Goal: Communication & Community: Answer question/provide support

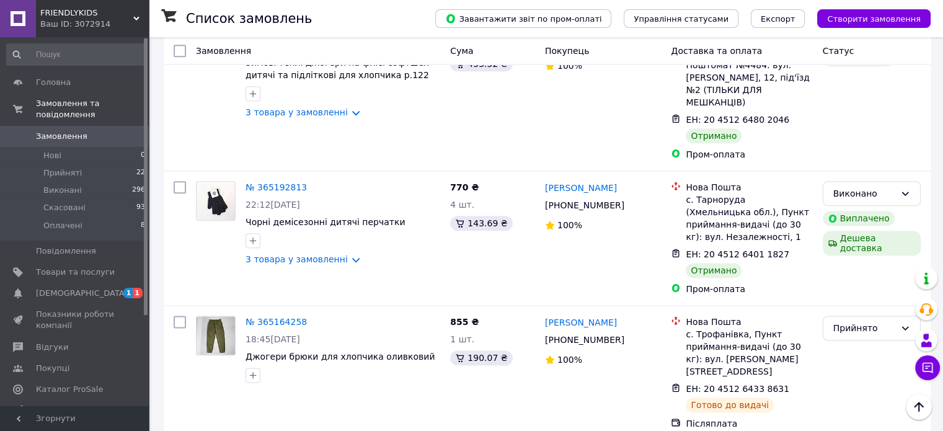
scroll to position [1488, 0]
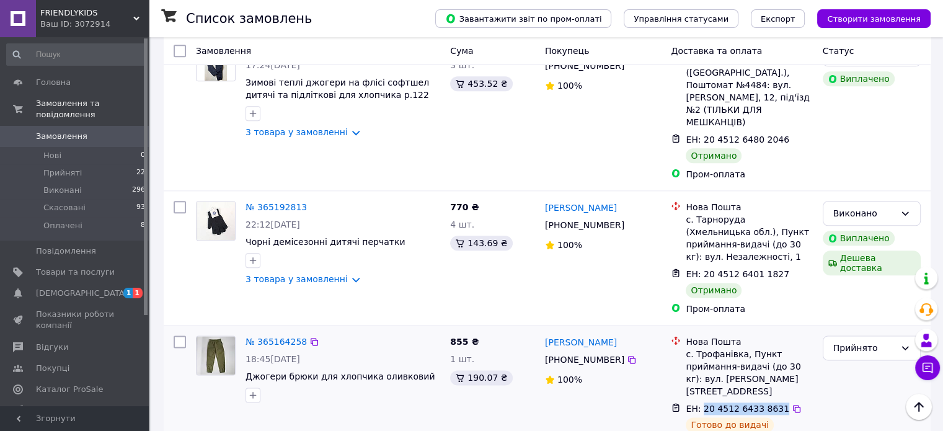
drag, startPoint x: 702, startPoint y: 296, endPoint x: 772, endPoint y: 286, distance: 70.0
click at [772, 401] on div "ЕН: 20 4512 6433 8631" at bounding box center [737, 408] width 106 height 15
copy span "20 4512 6433 8631"
click at [927, 363] on icon at bounding box center [927, 368] width 11 height 11
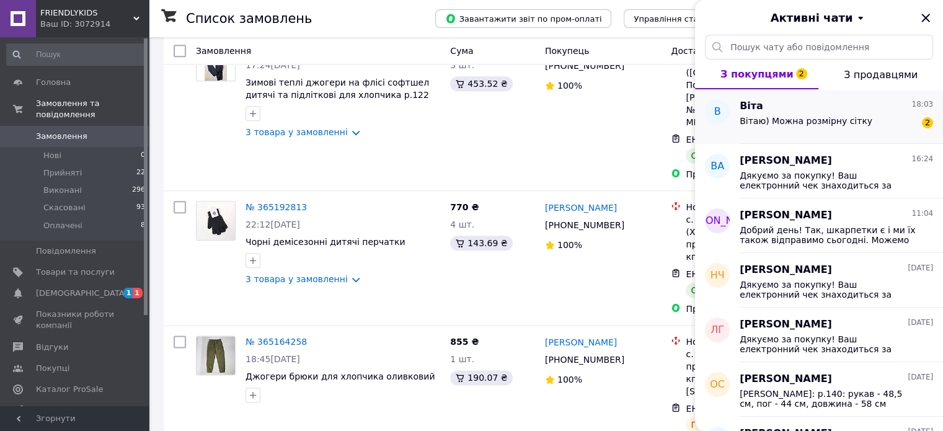
click at [834, 121] on span "Вітаю) Можна розмірну сітку" at bounding box center [805, 121] width 133 height 10
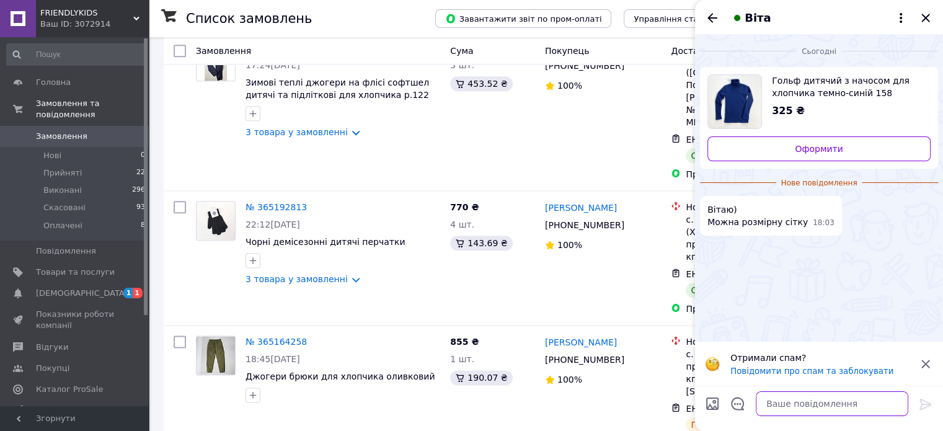
click at [813, 405] on textarea at bounding box center [832, 403] width 152 height 25
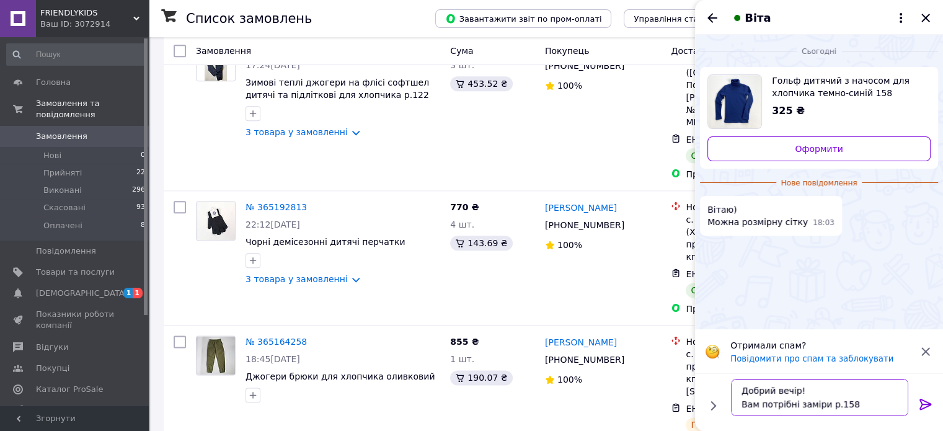
type textarea "Добрий вечір! Вам потрібні заміри р.158?"
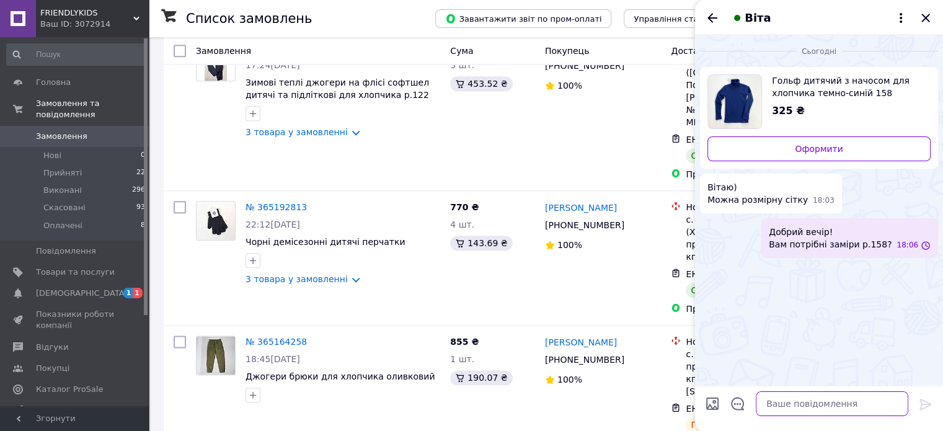
scroll to position [0, 0]
click at [826, 410] on textarea at bounding box center [832, 403] width 152 height 25
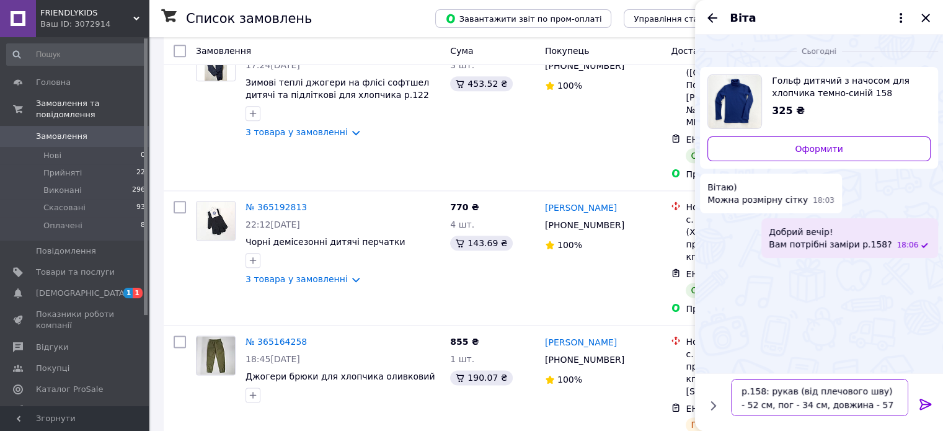
type textarea "р.158: рукав (від плечового шву) - 52 см, пог - 34 см, довжина - 57 см"
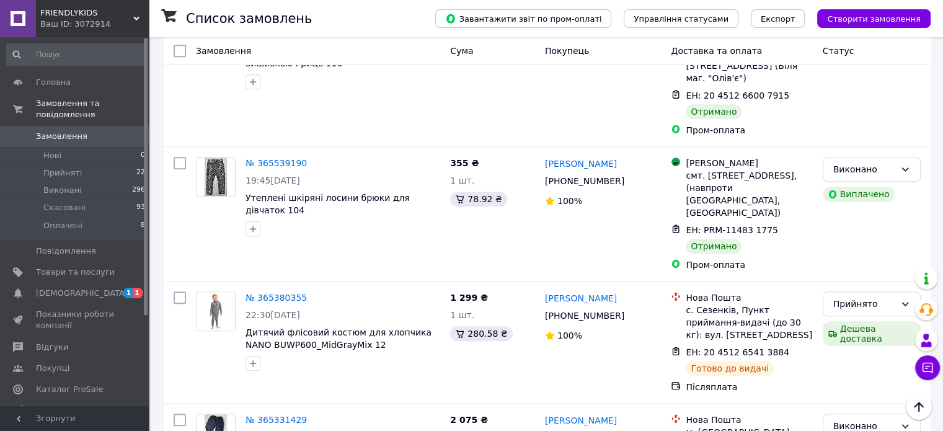
scroll to position [1054, 0]
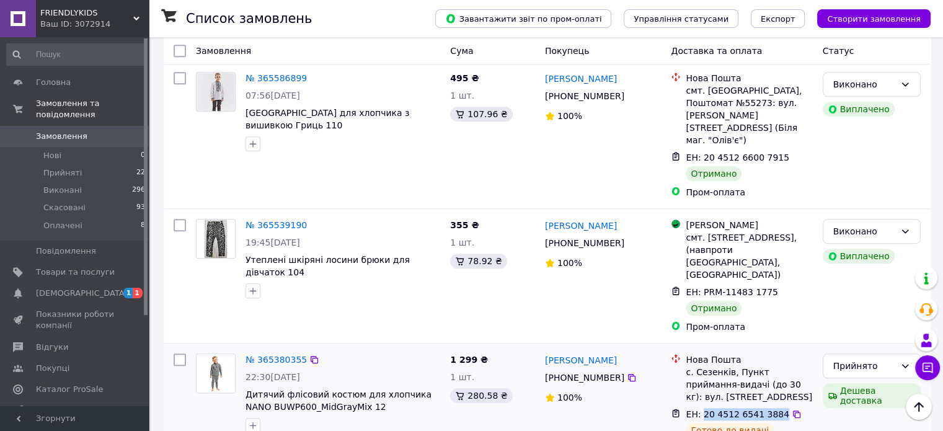
drag, startPoint x: 702, startPoint y: 337, endPoint x: 773, endPoint y: 333, distance: 71.4
click at [773, 409] on span "ЕН: 20 4512 6541 3884" at bounding box center [738, 414] width 104 height 10
copy span "20 4512 6541 3884"
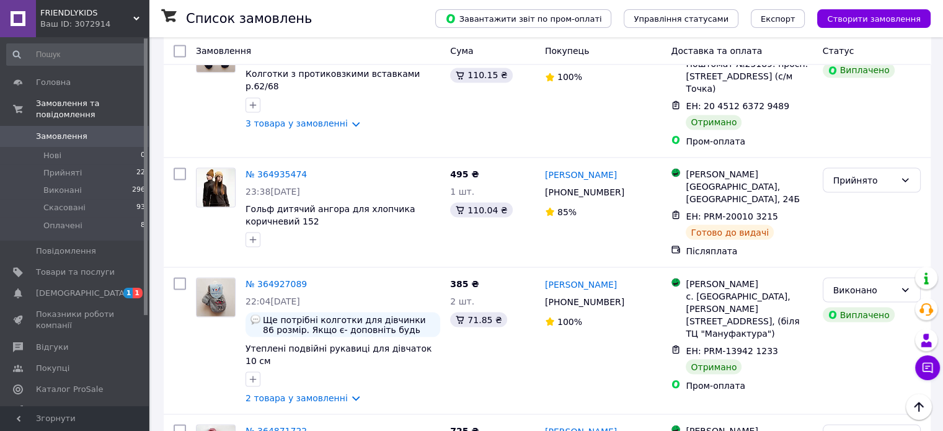
scroll to position [2231, 0]
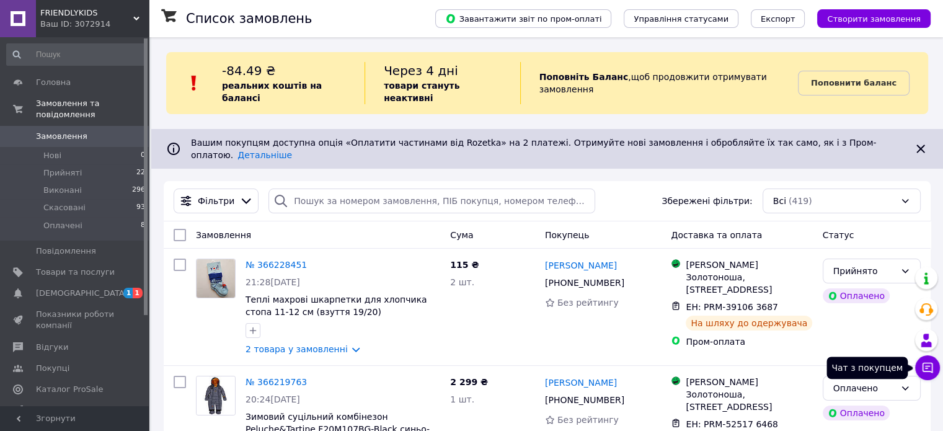
click at [924, 373] on icon at bounding box center [927, 367] width 12 height 12
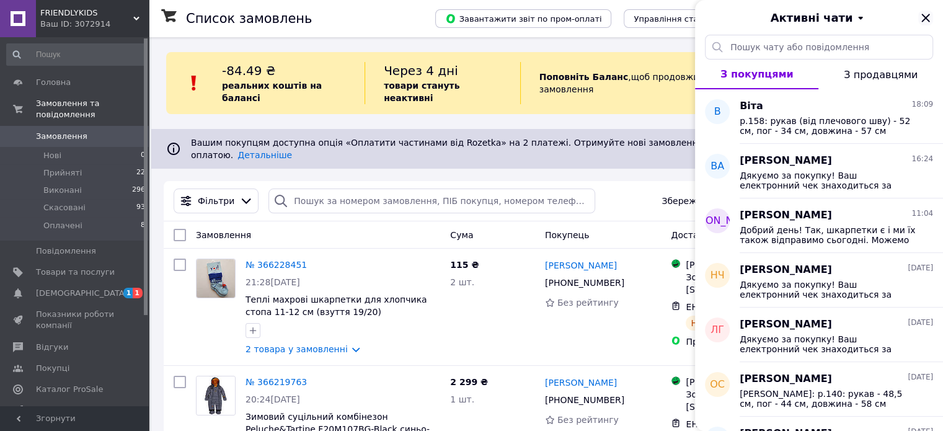
click at [926, 14] on icon "Закрити" at bounding box center [925, 18] width 15 height 15
